Goal: Transaction & Acquisition: Purchase product/service

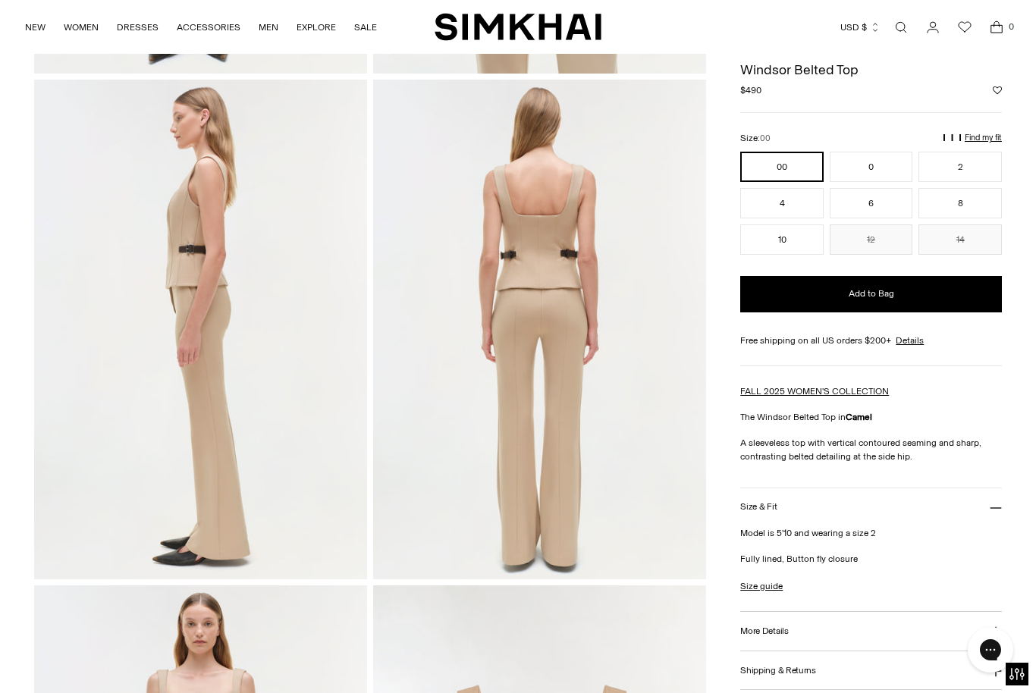
scroll to position [383, 0]
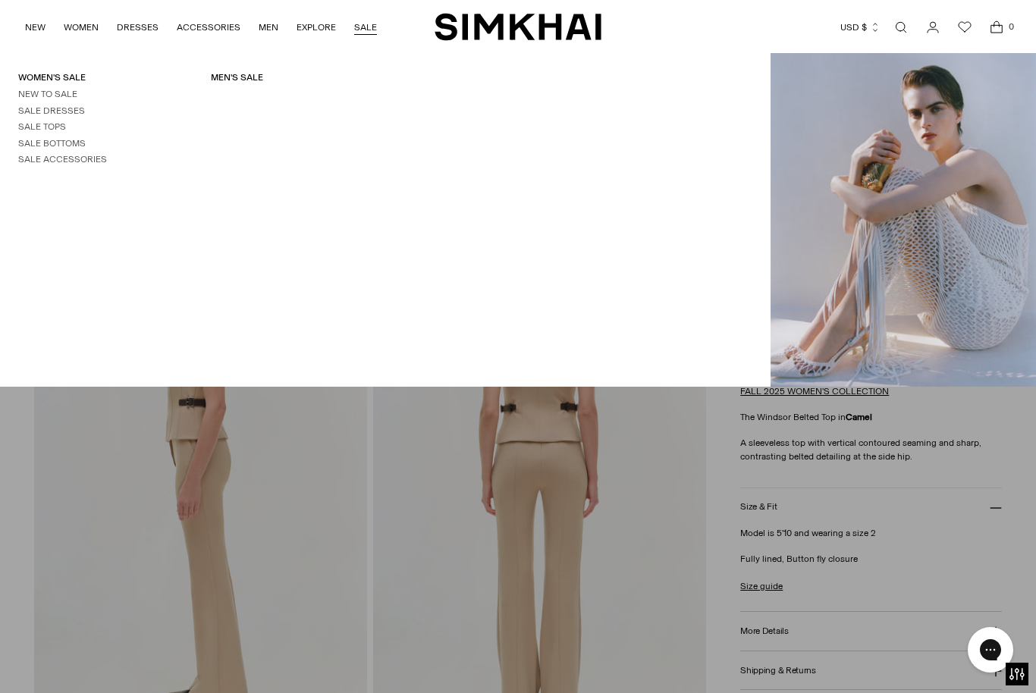
click at [47, 127] on link "Sale Tops" at bounding box center [42, 126] width 48 height 11
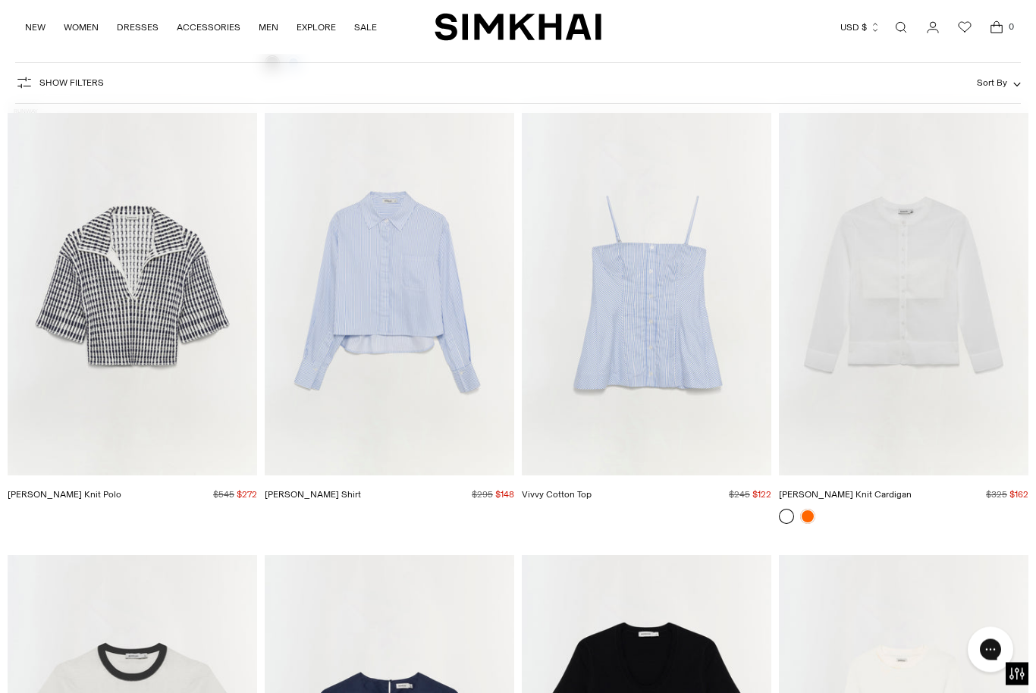
scroll to position [5477, 0]
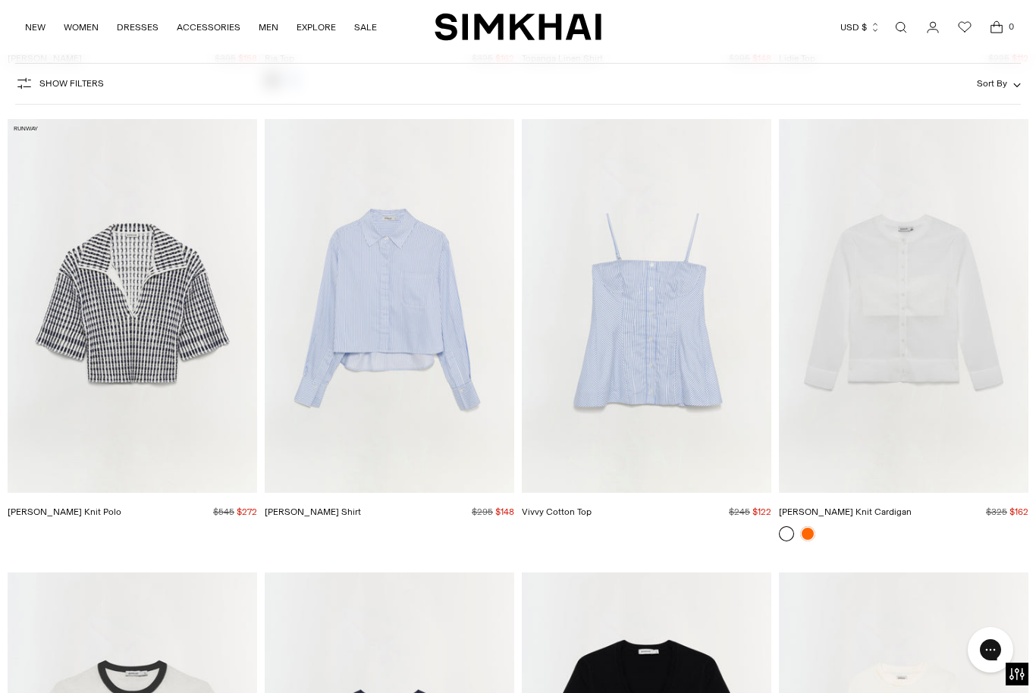
click at [676, 337] on img "Vivvy Cotton Top" at bounding box center [646, 306] width 249 height 375
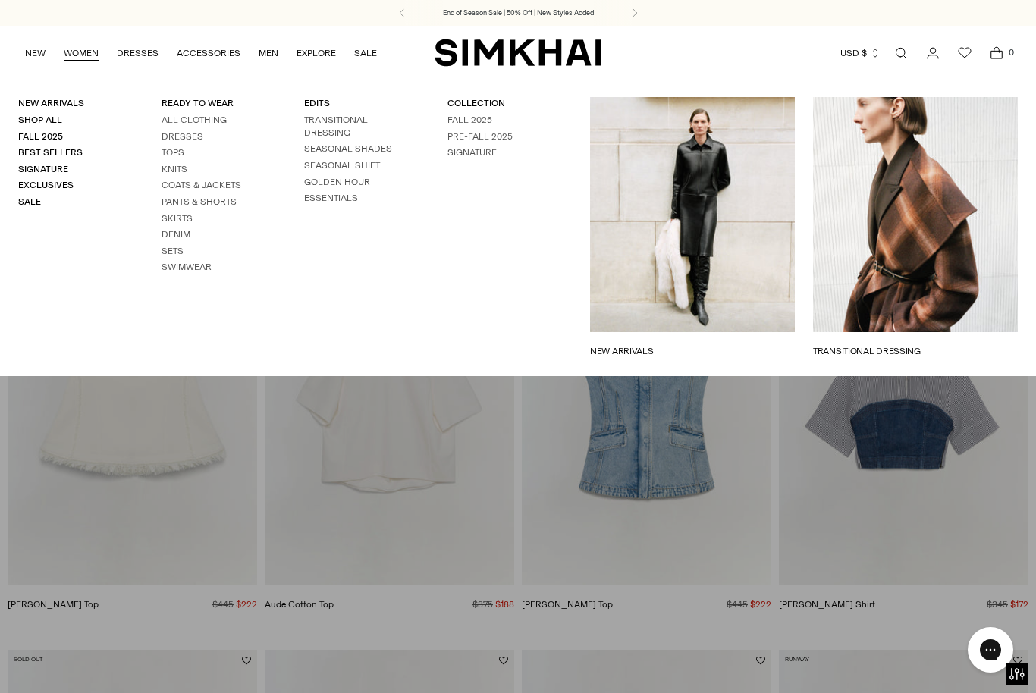
click at [176, 150] on link "Tops" at bounding box center [172, 152] width 23 height 11
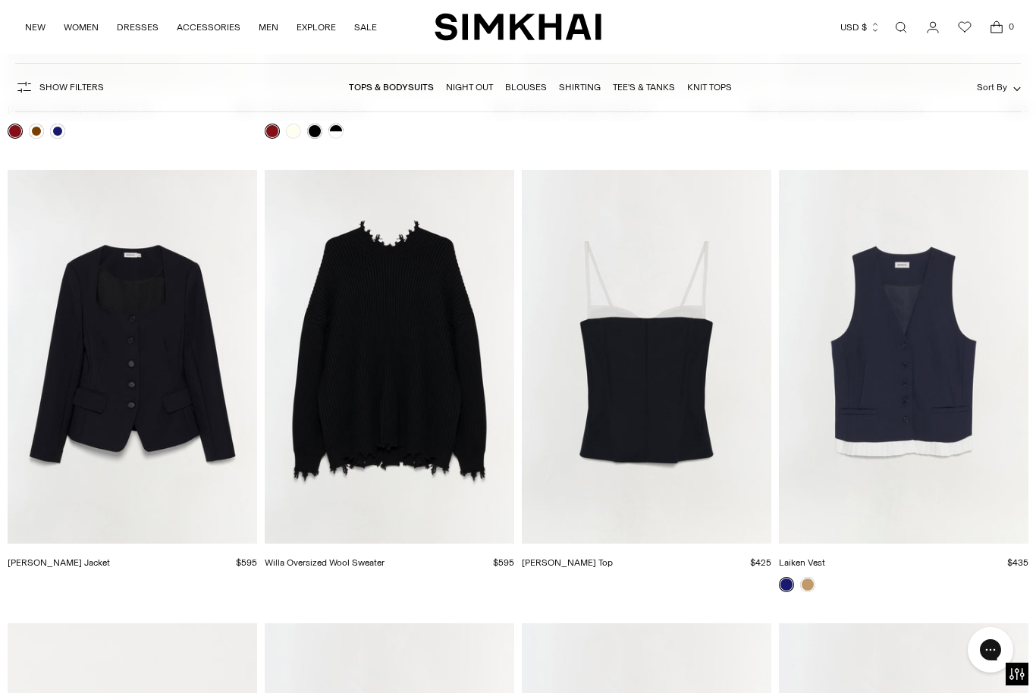
scroll to position [4647, 0]
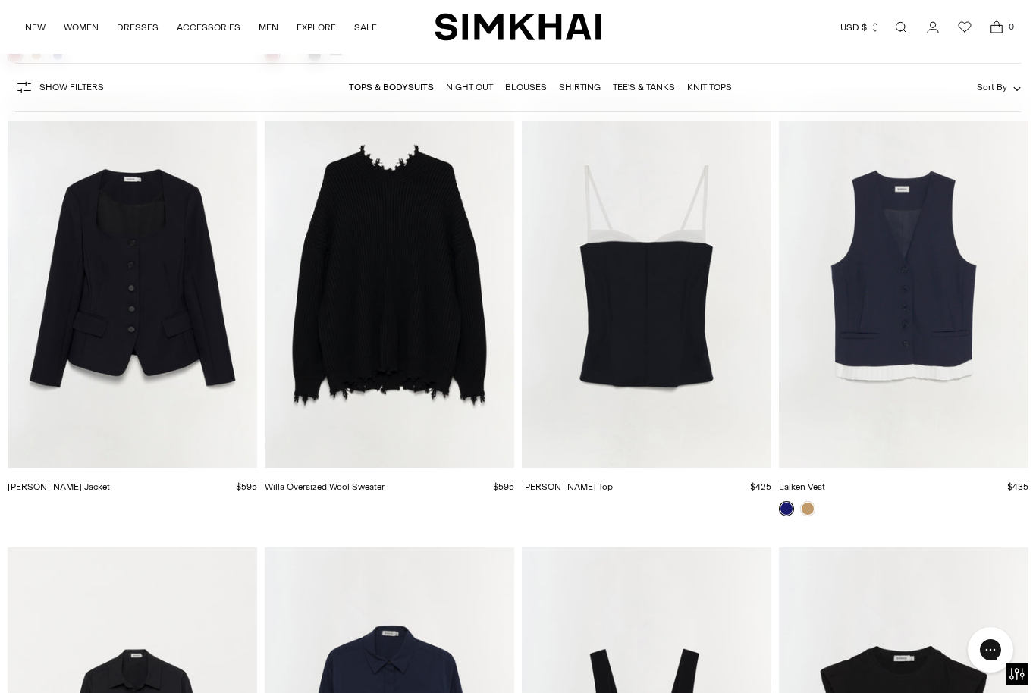
click at [874, 301] on img "Laiken Vest" at bounding box center [903, 281] width 249 height 375
